Goal: Information Seeking & Learning: Learn about a topic

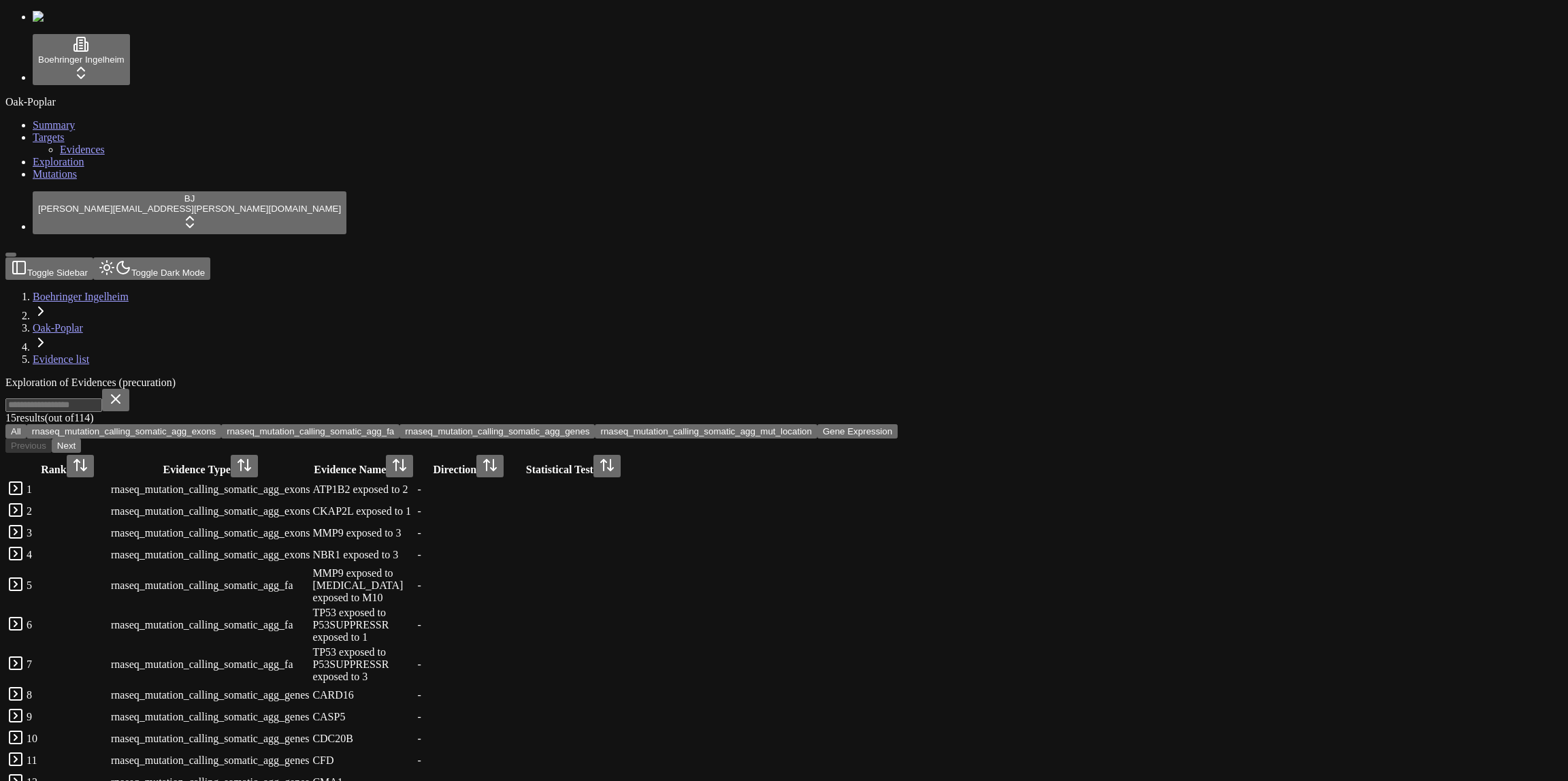
click at [768, 376] on div "Exploration of Evidences (precuration) 15 result s (out of 114 ) All rnaseq_mut…" at bounding box center [718, 618] width 1426 height 483
drag, startPoint x: 1202, startPoint y: 132, endPoint x: 179, endPoint y: 135, distance: 1023.0
click at [179, 389] on div "15 result s (out of 114 ) All rnaseq_mutation_calling_somatic_agg_exons rnaseq_…" at bounding box center [718, 420] width 1426 height 64
copy div "rnaseq_mutation_calling_somatic_agg_exons rnaseq_mutation_calling_somatic_agg_f…"
click at [509, 376] on div "Exploration of Evidences (precuration) 15 result s (out of 114 ) All rnaseq_mut…" at bounding box center [718, 618] width 1426 height 483
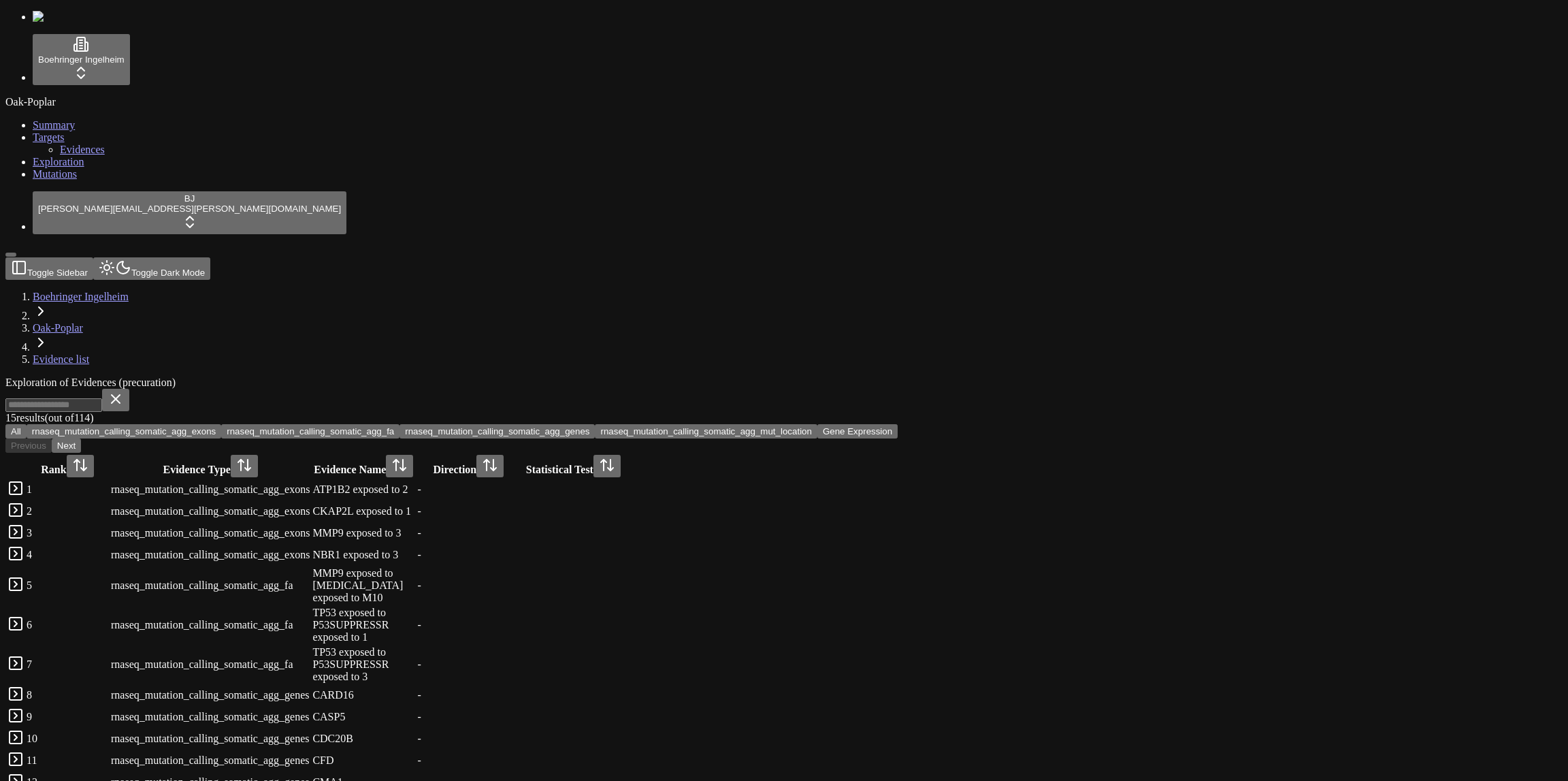
click at [553, 376] on div "Exploration of Evidences (precuration) 15 result s (out of 114 ) All rnaseq_mut…" at bounding box center [718, 618] width 1426 height 483
click at [67, 180] on div "Oak-Poplar Summary Targets Evidences Exploration Mutations" at bounding box center [784, 138] width 1557 height 84
click at [263, 376] on div "Exploration of Evidences (precuration)" at bounding box center [718, 382] width 1426 height 12
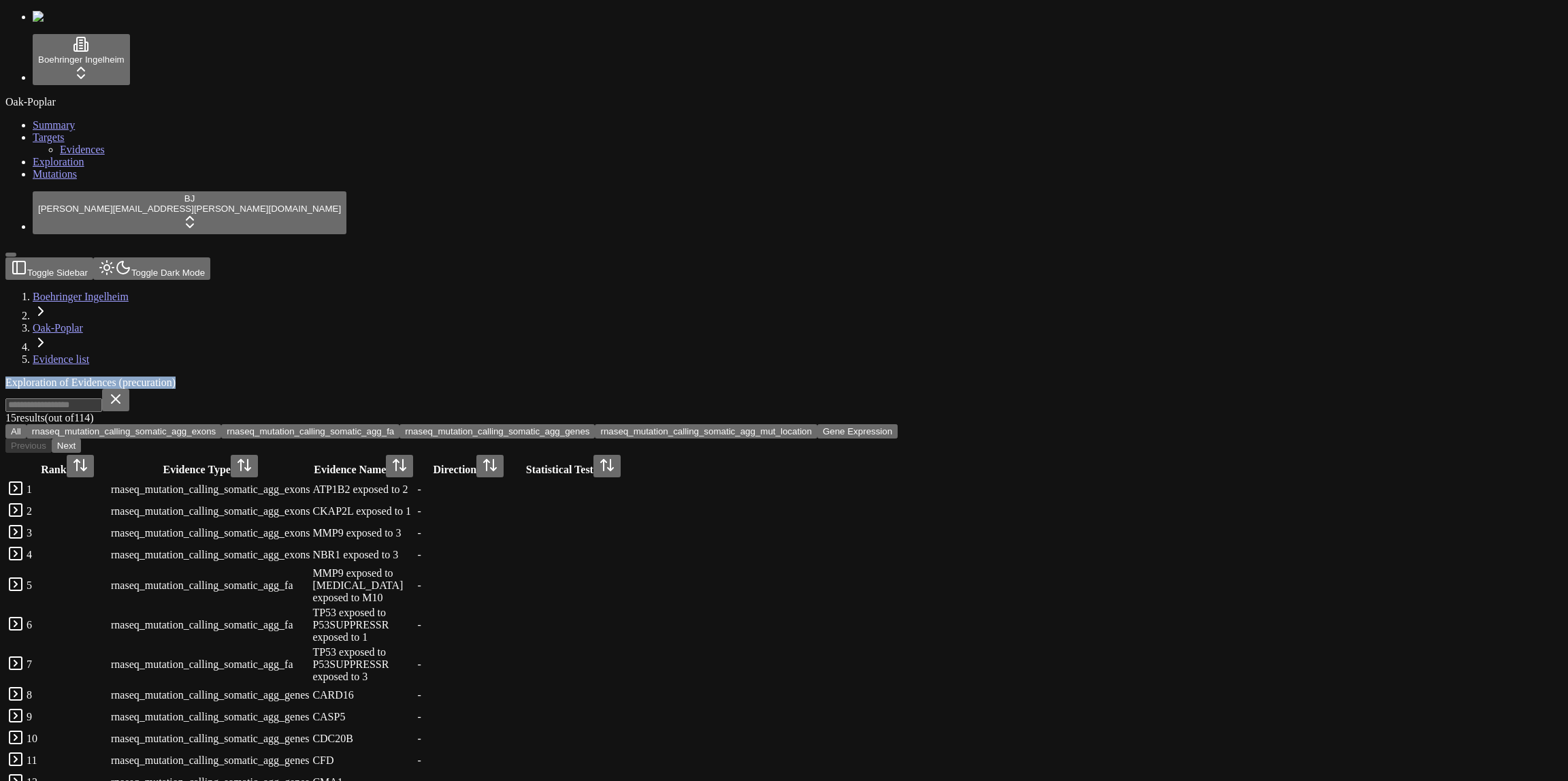
click at [263, 376] on div "Exploration of Evidences (precuration)" at bounding box center [718, 382] width 1426 height 12
click at [641, 389] on div "15 result s (out of 114 ) All rnaseq_mutation_calling_somatic_agg_exons rnaseq_…" at bounding box center [718, 413] width 1426 height 50
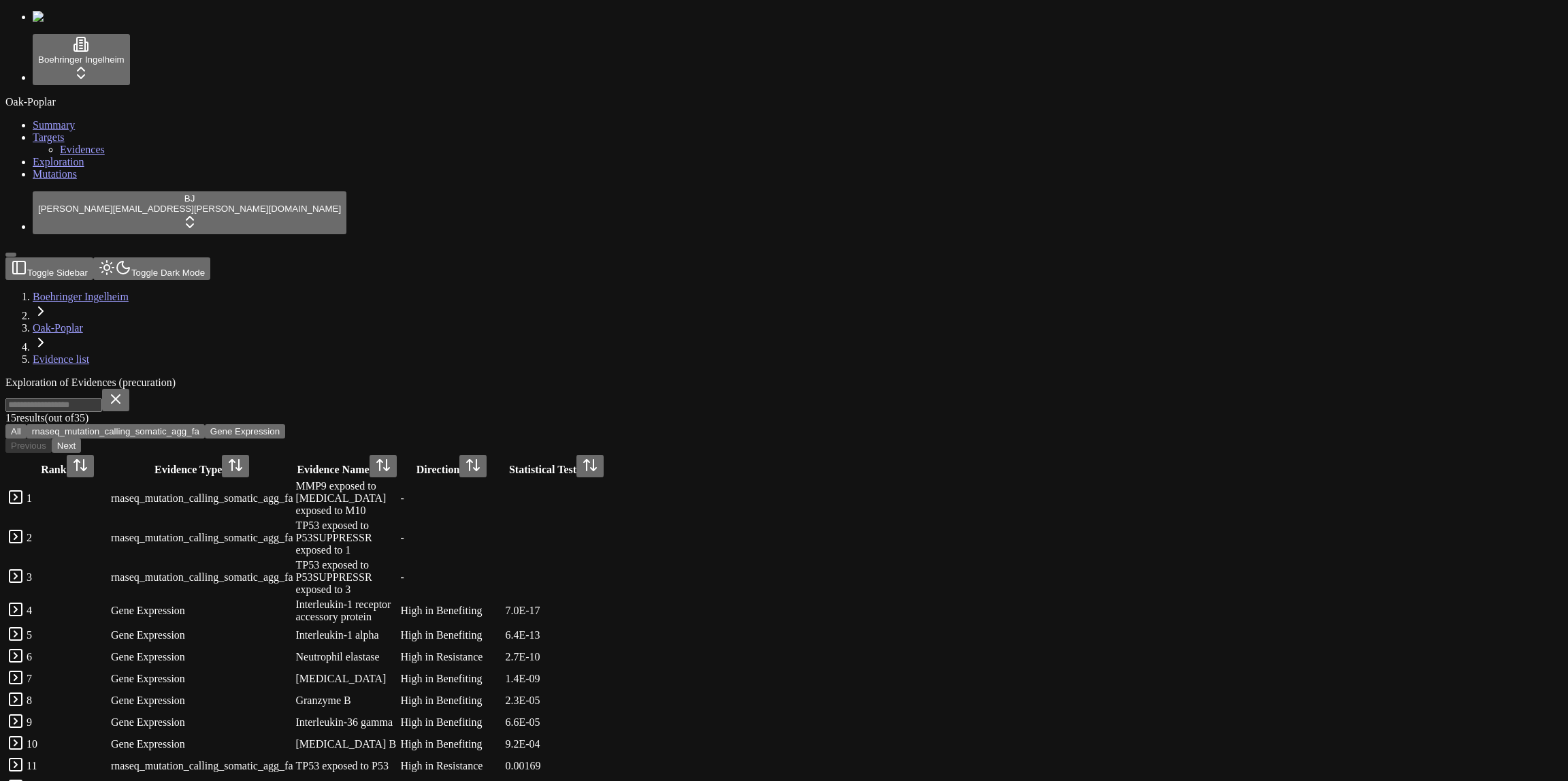
click at [121, 180] on div "Oak-Poplar Summary Targets Evidences Exploration Mutations" at bounding box center [784, 138] width 1557 height 84
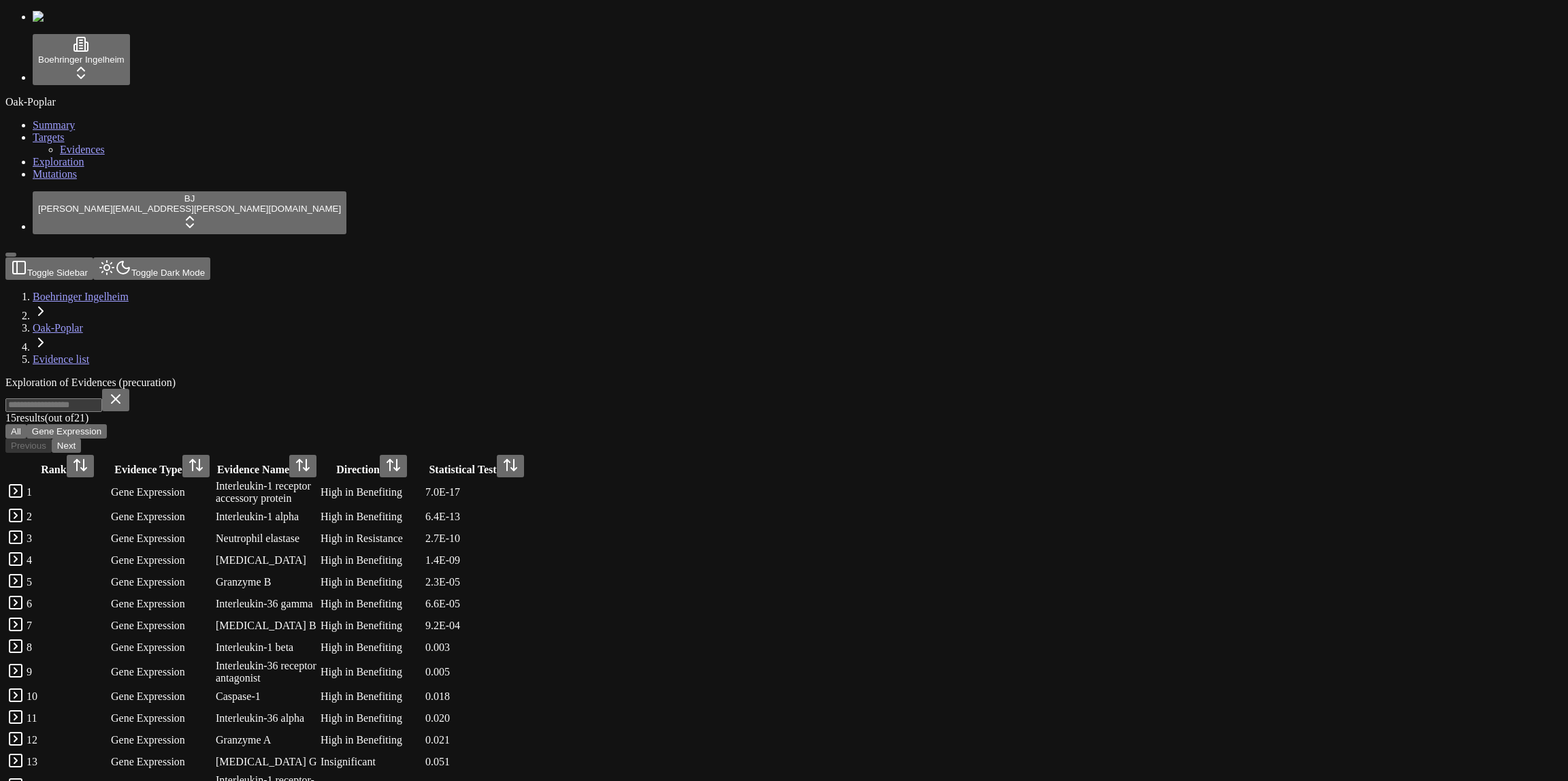
click at [33, 180] on span "Mutations" at bounding box center [55, 174] width 44 height 11
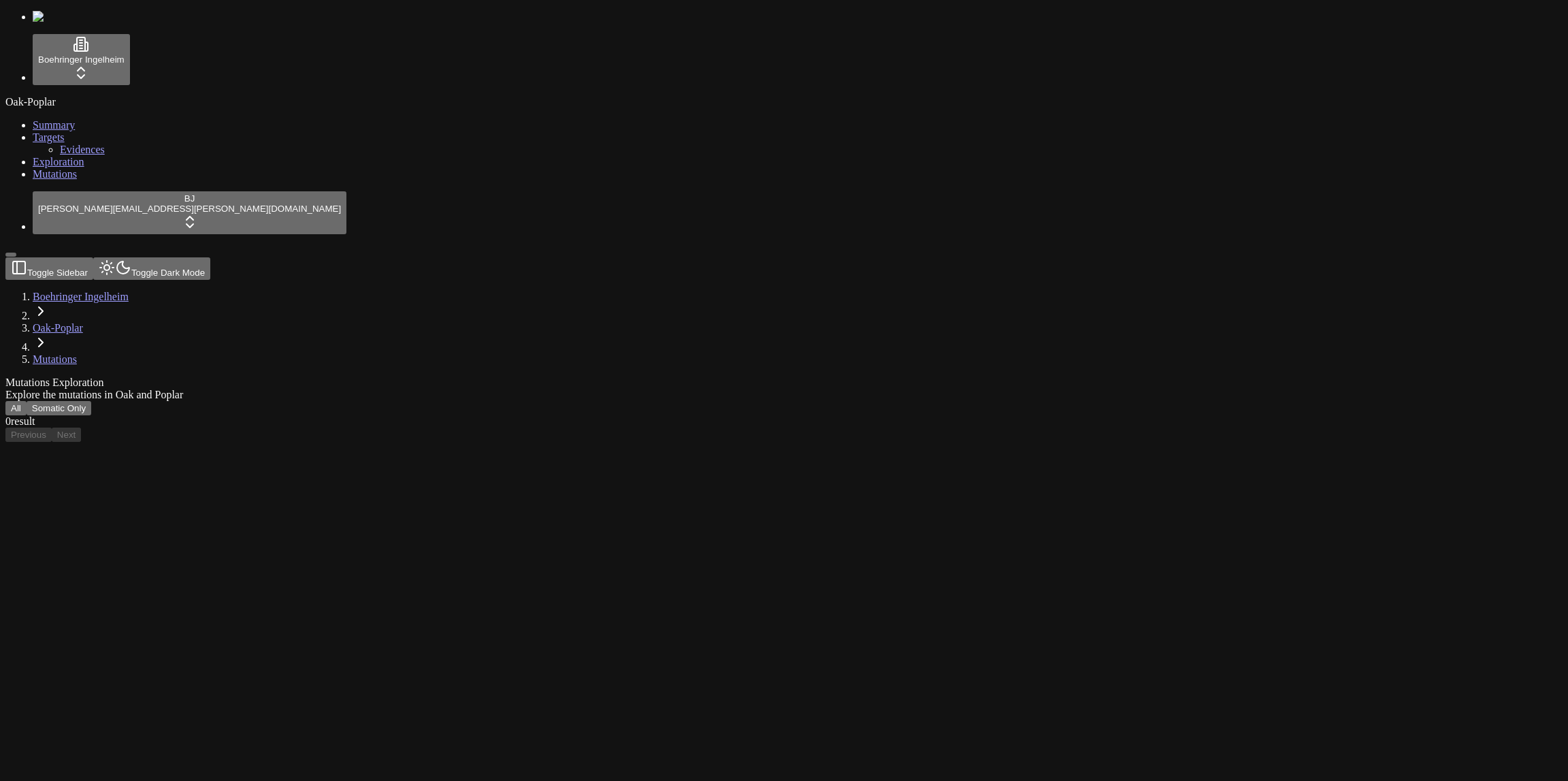
click at [78, 180] on div "Oak-Poplar Summary Targets Evidences Exploration Mutations" at bounding box center [784, 138] width 1557 height 84
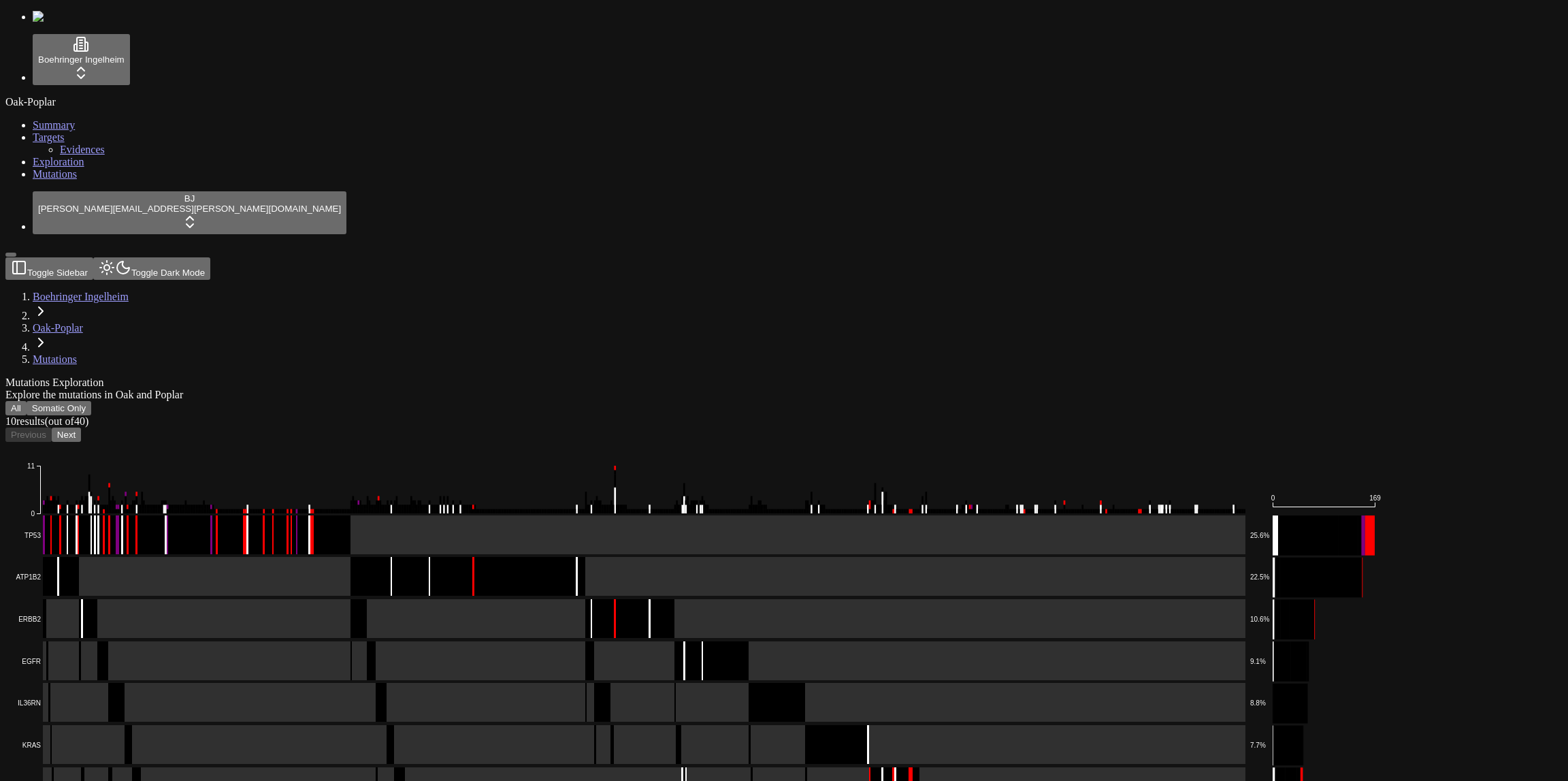
click at [329, 376] on div "Mutations Exploration" at bounding box center [718, 382] width 1426 height 12
click at [27, 401] on button "All" at bounding box center [16, 408] width 21 height 14
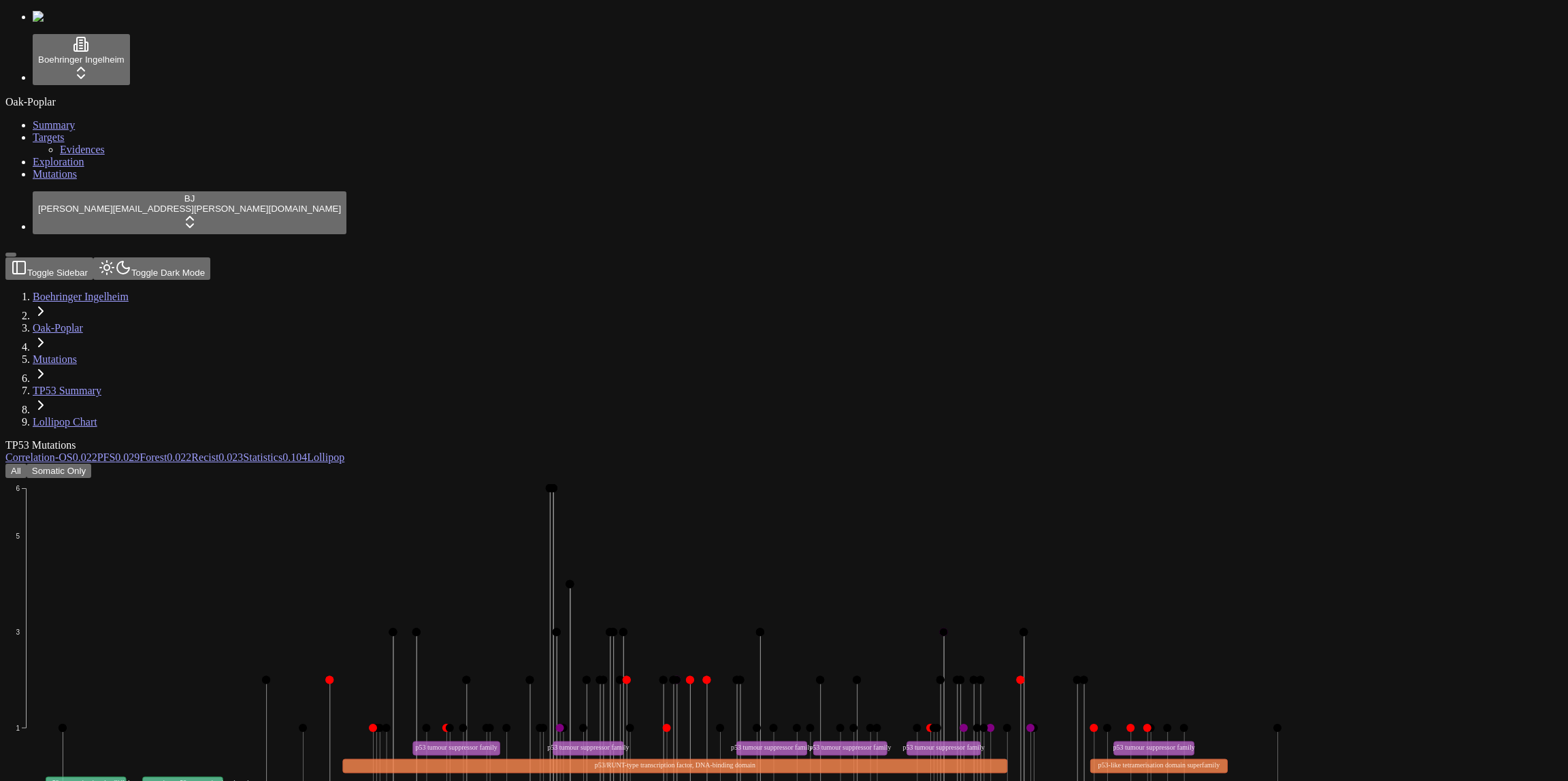
click at [728, 258] on header "Toggle Sidebar Toggle Dark Mode Boehringer Ingelheim Oak-Poplar Mutations TP53 …" at bounding box center [718, 342] width 1426 height 171
click at [749, 439] on div "TP53 Mutations" at bounding box center [718, 445] width 1426 height 12
click at [58, 451] on link "Correlation -" at bounding box center [32, 457] width 53 height 11
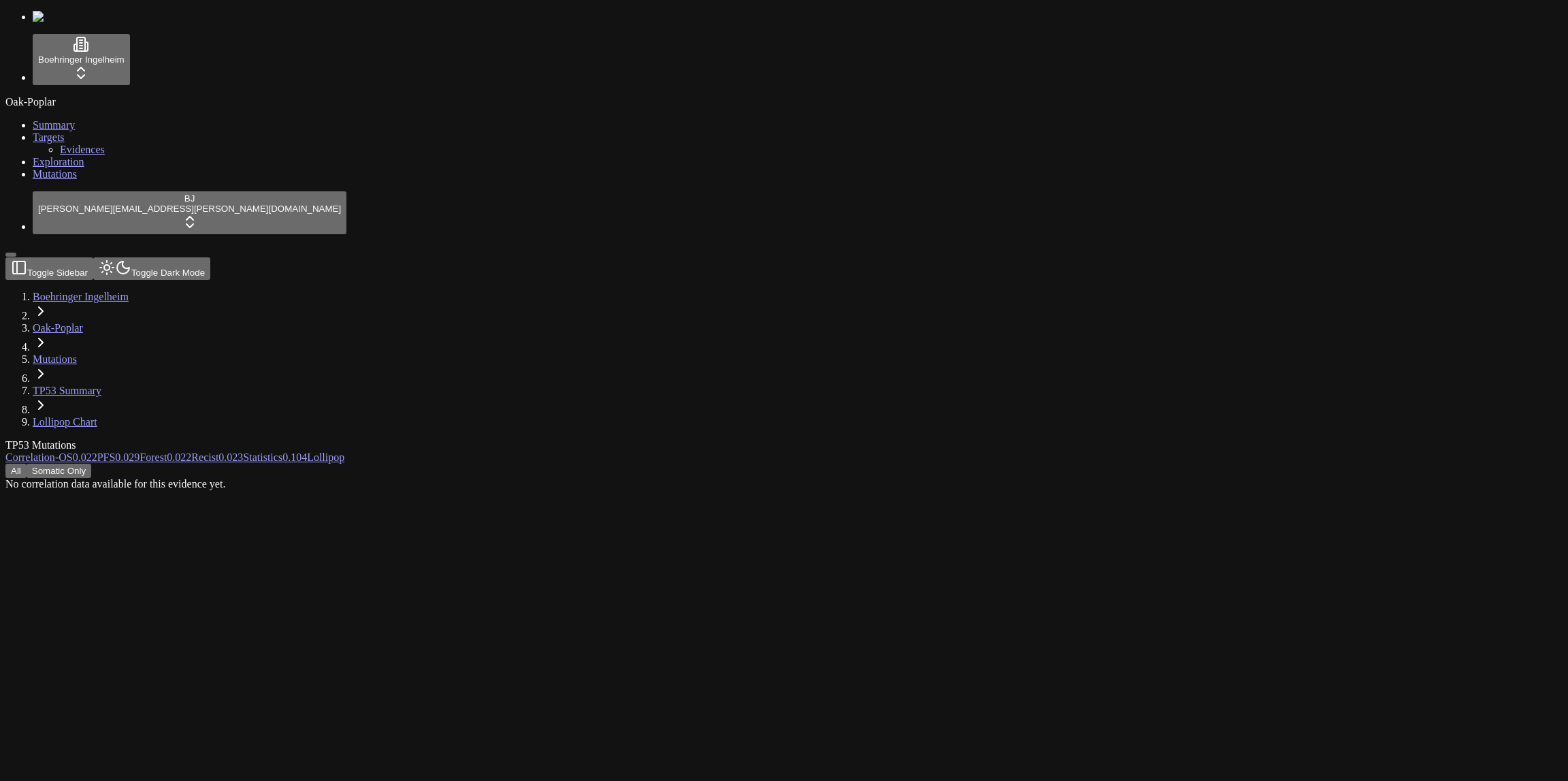
click at [565, 439] on div "TP53 Mutations" at bounding box center [718, 445] width 1426 height 12
click at [661, 439] on div "TP53 Mutations" at bounding box center [718, 445] width 1426 height 12
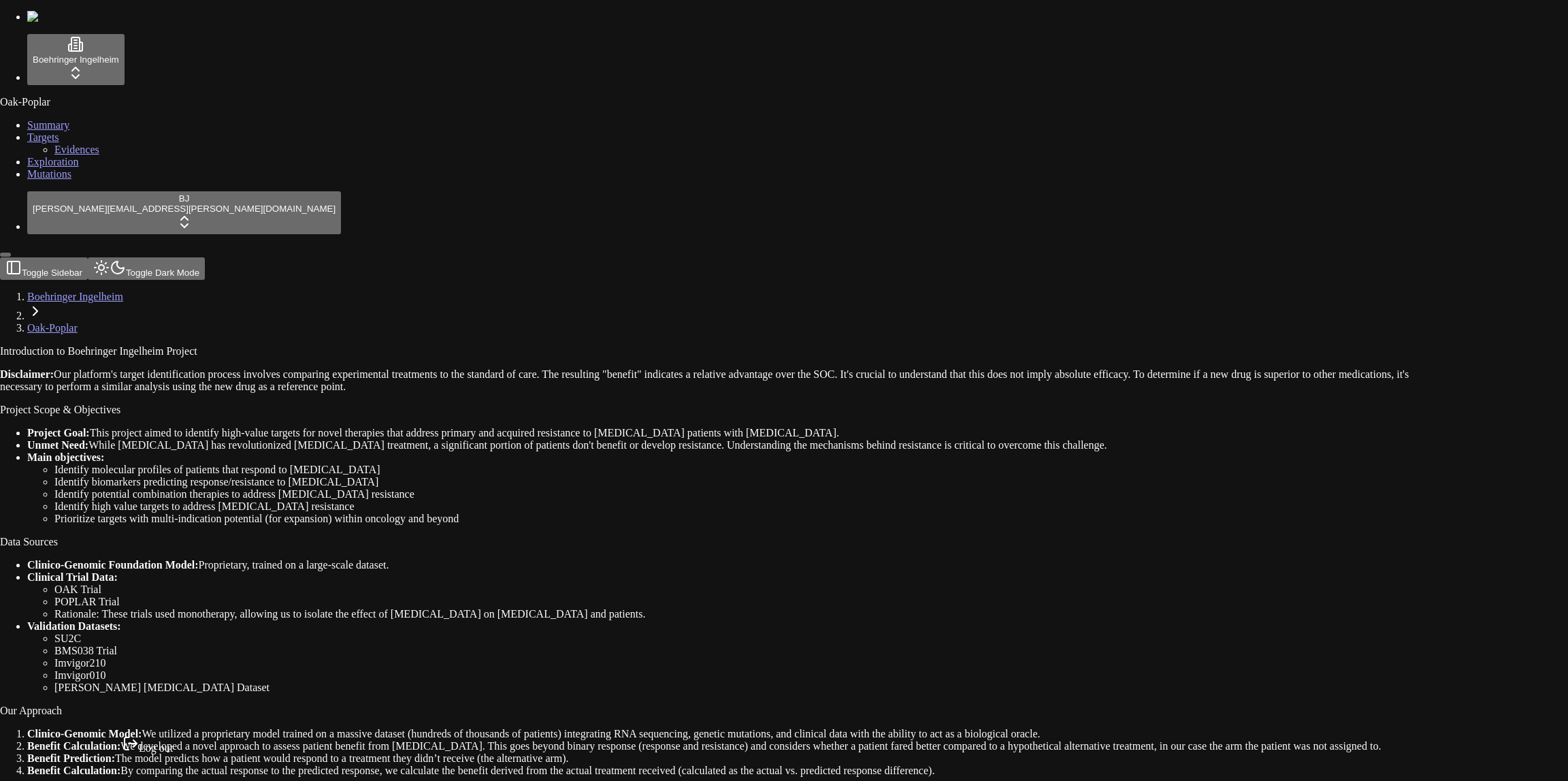
click at [163, 754] on div "Log out" at bounding box center [148, 745] width 51 height 19
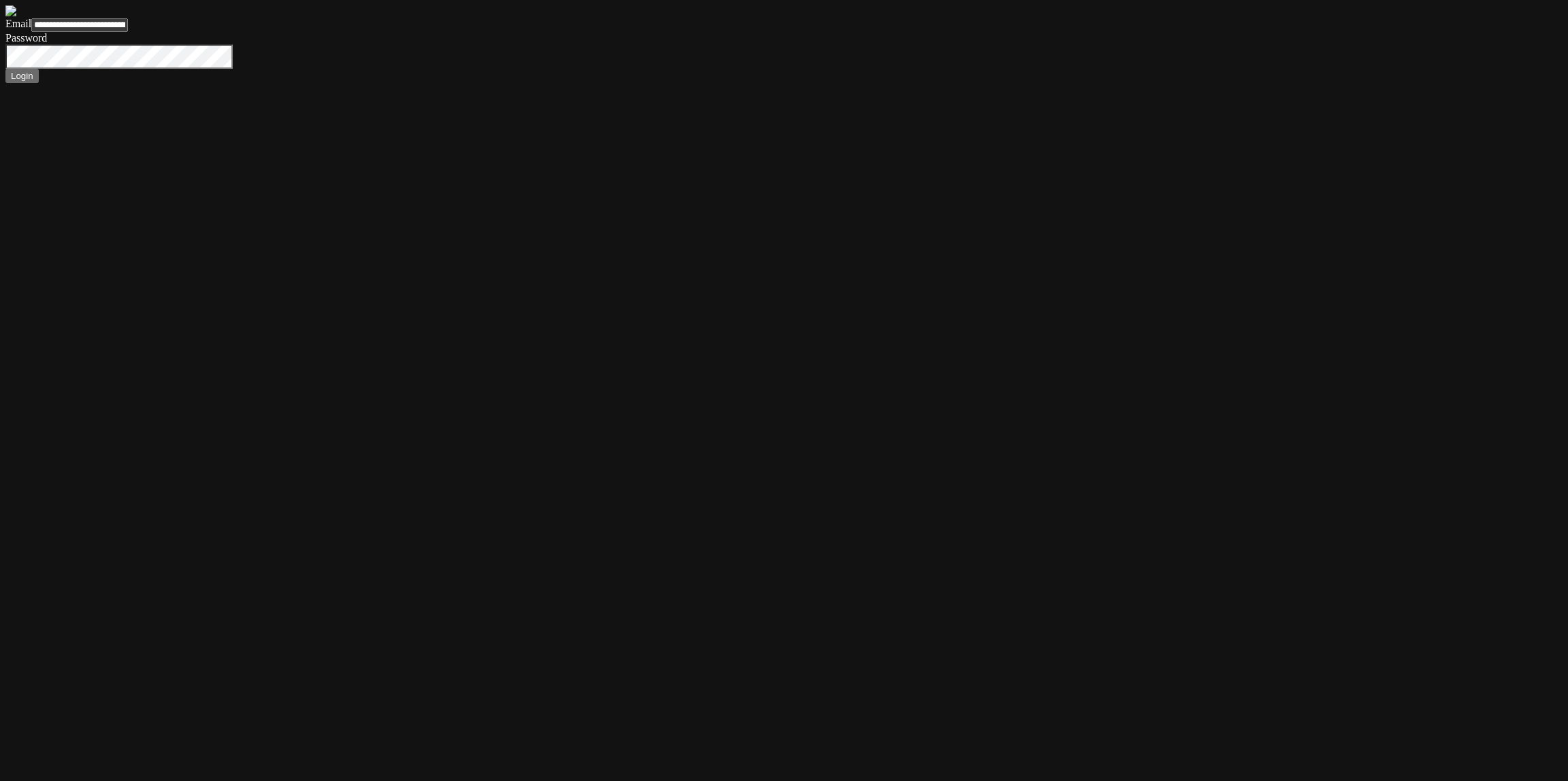
type input "**********"
click at [6, 69] on button "Login" at bounding box center [22, 76] width 34 height 14
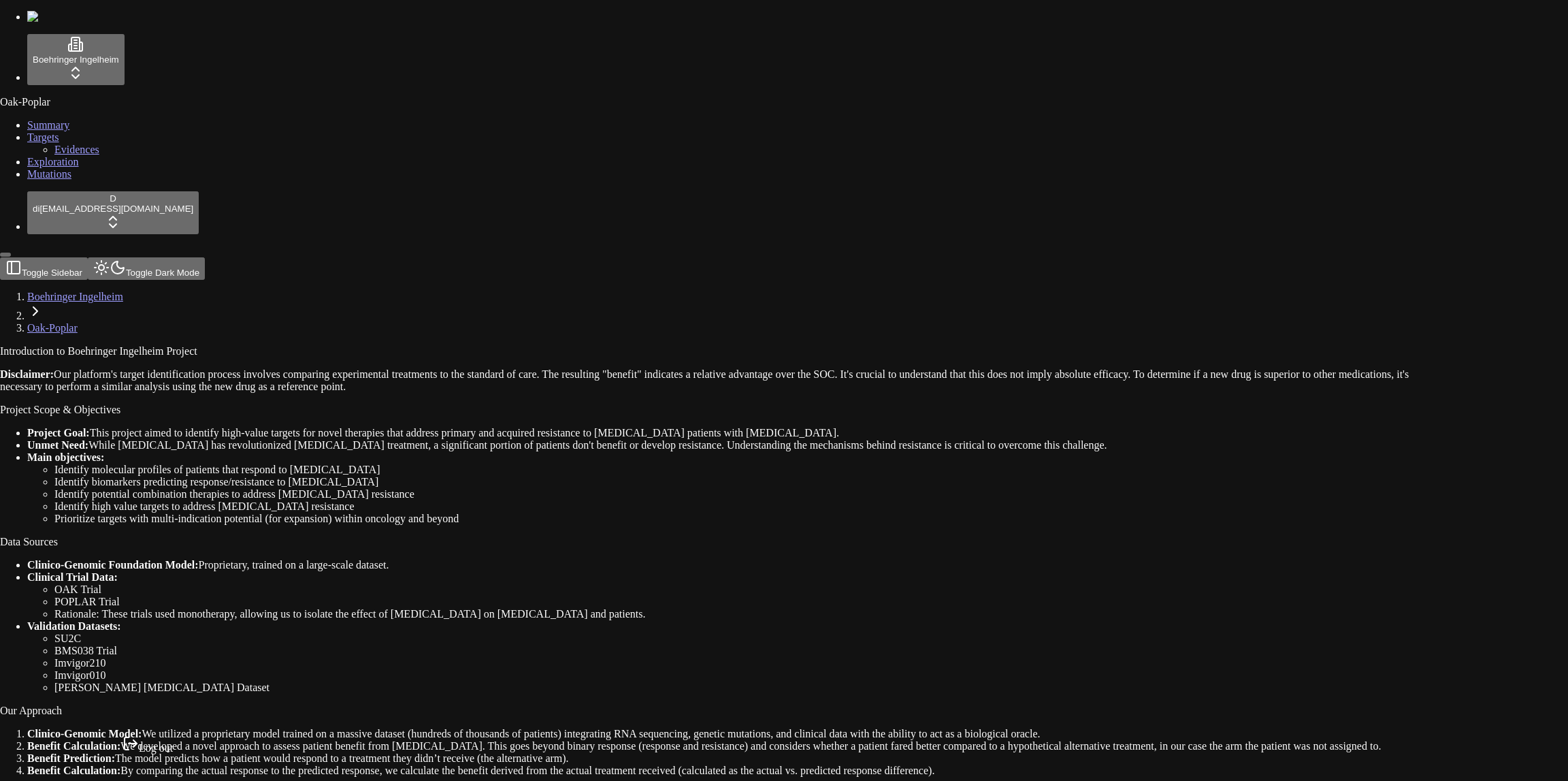
click at [131, 754] on div "Log out" at bounding box center [148, 745] width 51 height 19
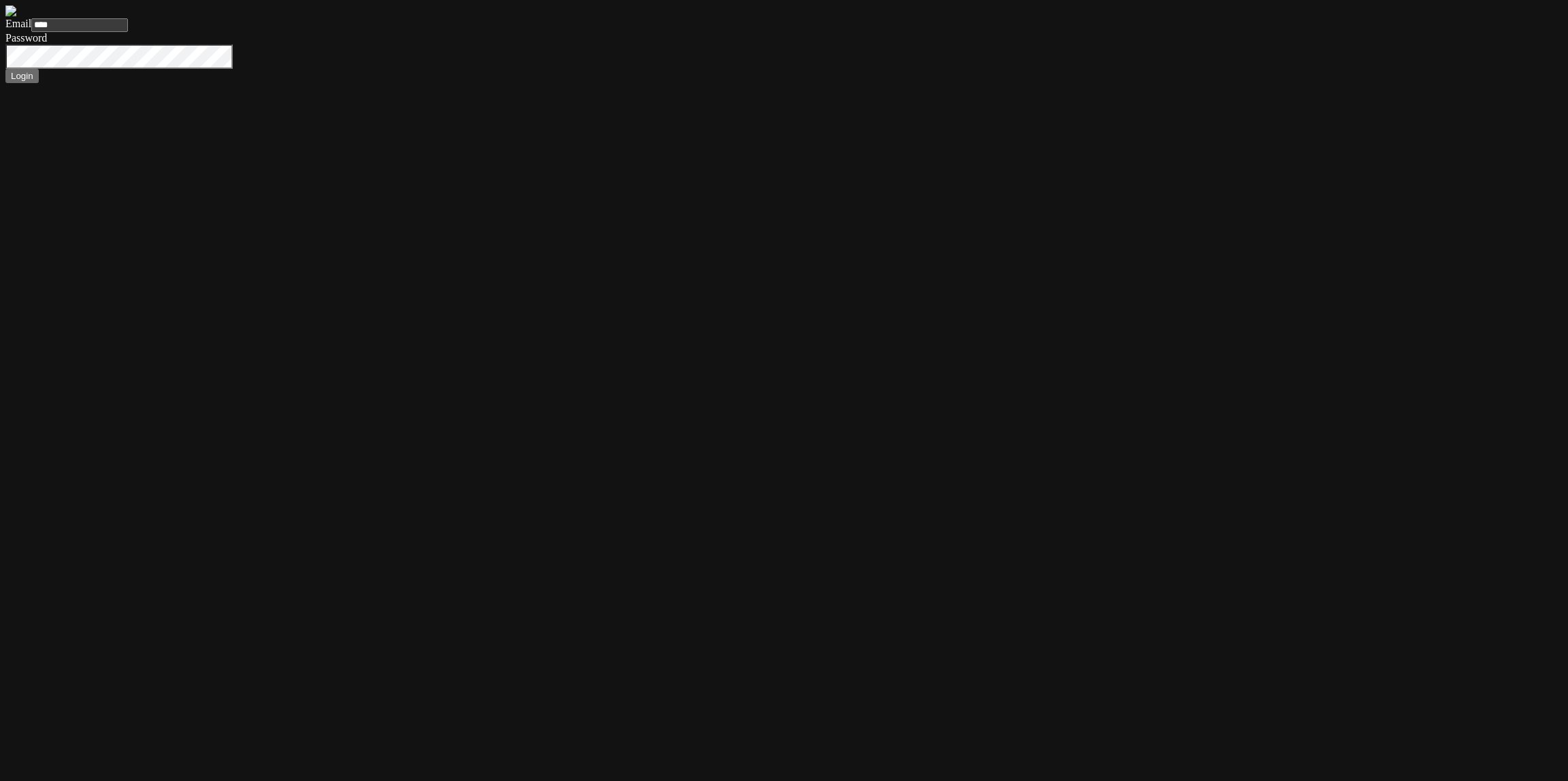
click at [128, 32] on input "****" at bounding box center [80, 25] width 97 height 13
paste input "**********"
type input "**********"
click at [39, 83] on button "Login" at bounding box center [22, 76] width 34 height 14
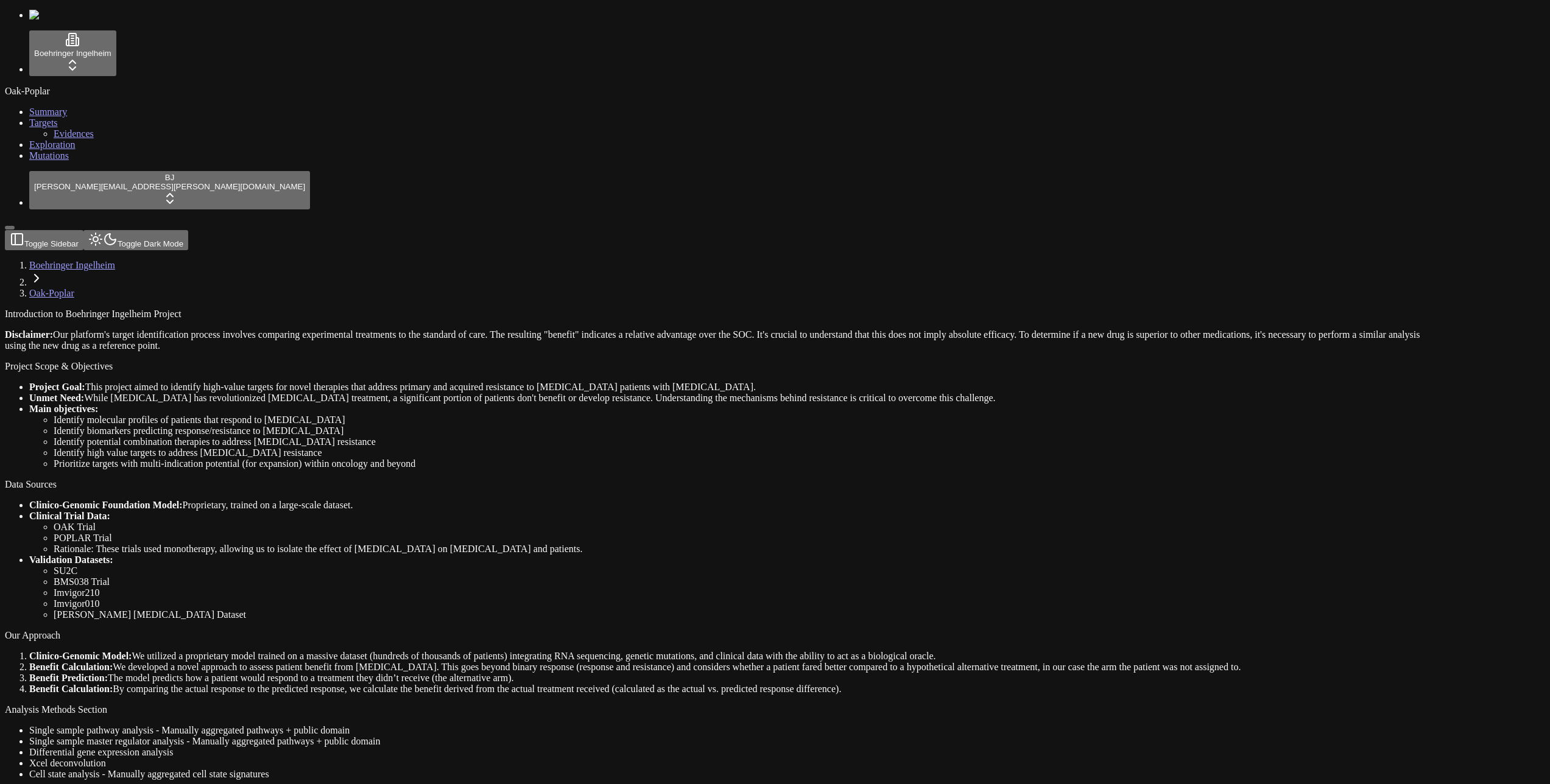
click at [331, 382] on div "Project Goal: This project aimed to identify high-value targets for novel thera…" at bounding box center [716, 426] width 1423 height 88
click at [546, 230] on header "Toggle Sidebar Toggle Dark Mode Boehringer Ingelheim Oak-Poplar" at bounding box center [716, 265] width 1423 height 69
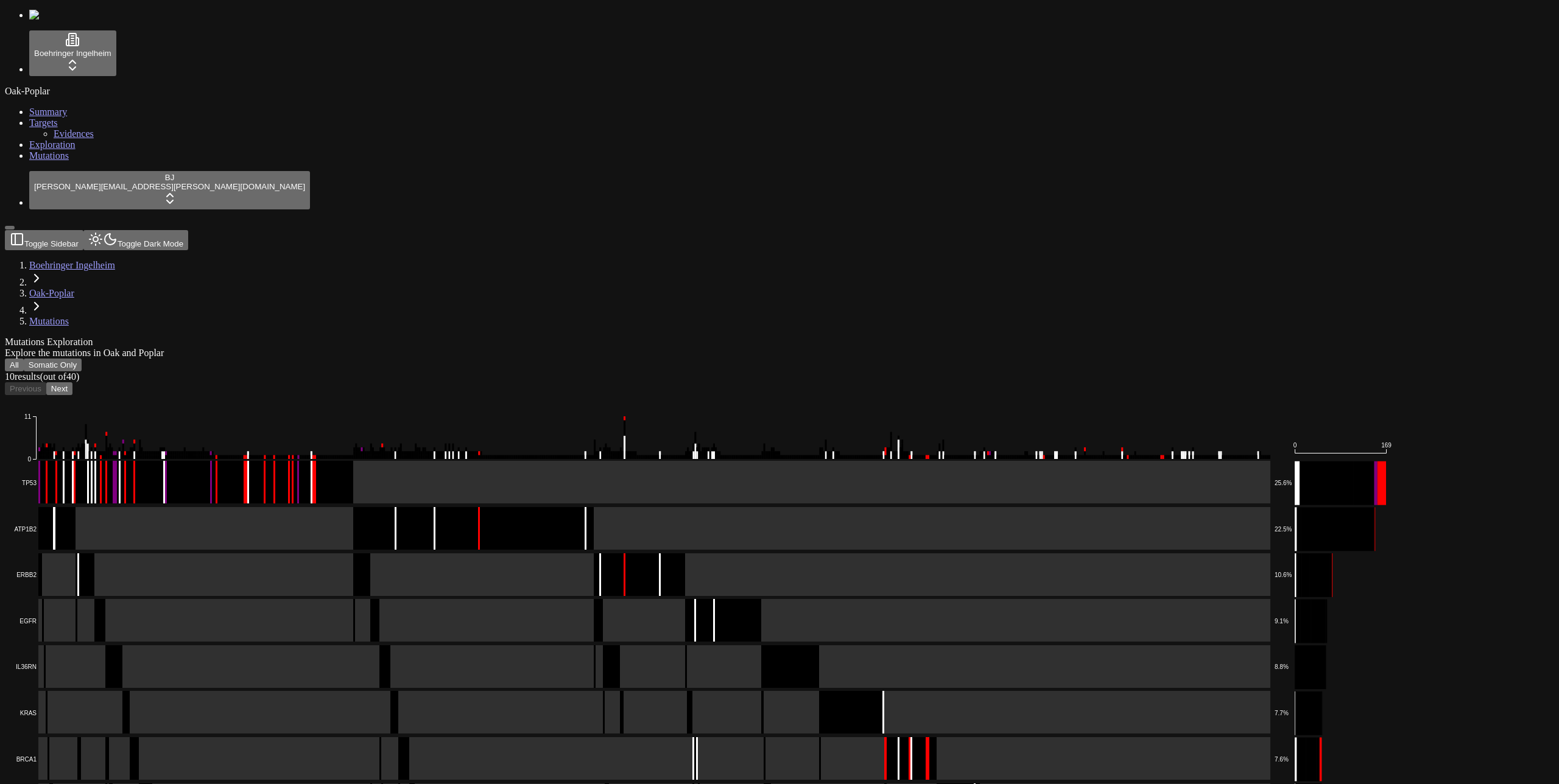
click at [494, 336] on div "Mutations Exploration" at bounding box center [721, 341] width 1433 height 11
click at [371, 461] on rect at bounding box center [640, 483] width 1260 height 44
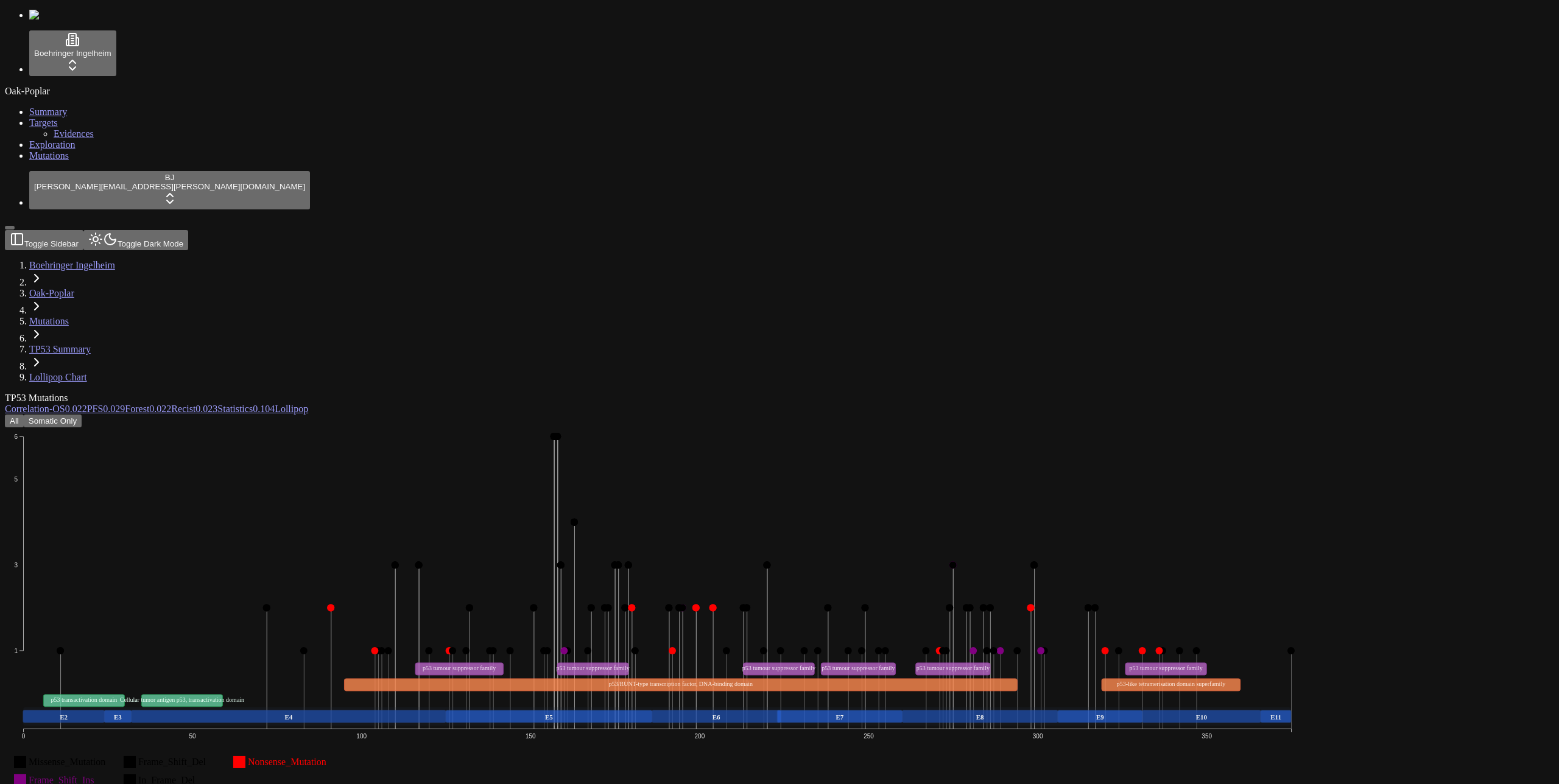
click at [52, 404] on link "Correlation -" at bounding box center [29, 409] width 48 height 10
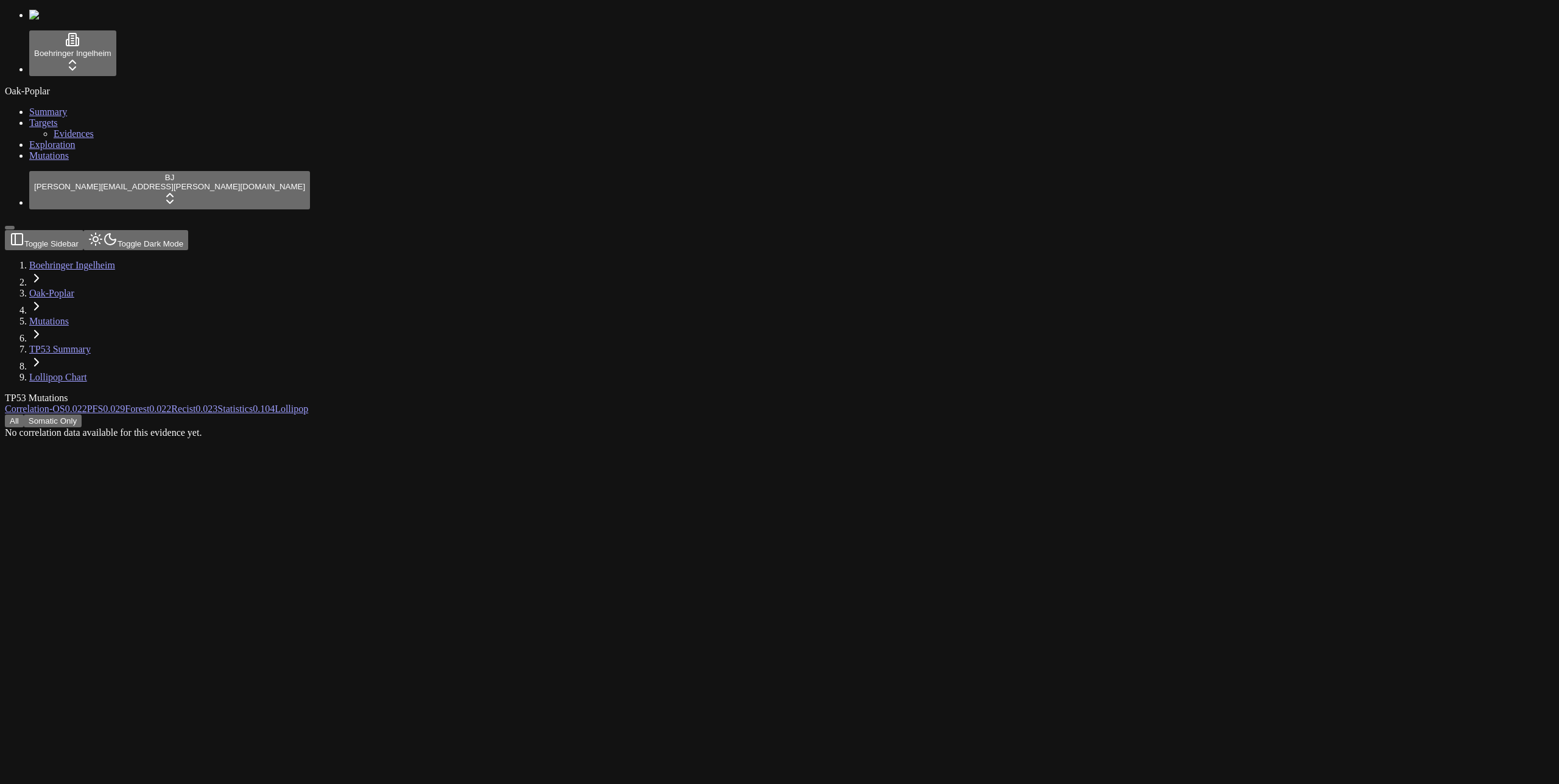
click at [642, 393] on div "TP53 Mutations" at bounding box center [721, 398] width 1433 height 11
